Goal: Book appointment/travel/reservation

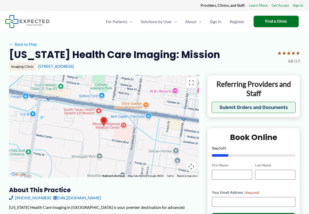
click at [123, 131] on div at bounding box center [104, 126] width 190 height 103
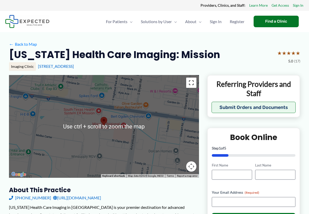
click at [192, 87] on button "Toggle fullscreen view" at bounding box center [191, 83] width 10 height 10
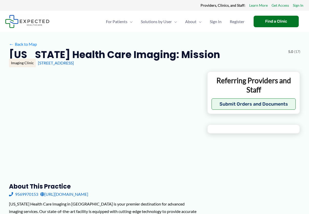
type input "**********"
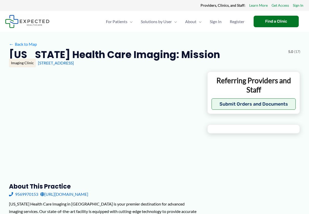
type input "**********"
